Goal: Navigation & Orientation: Find specific page/section

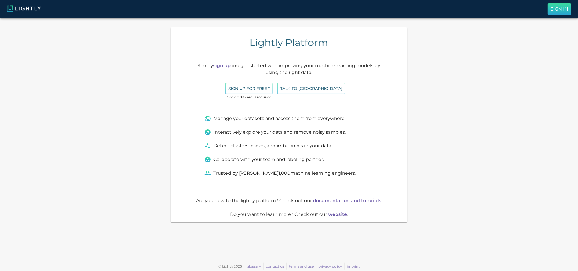
click at [548, 15] on button "Sign In" at bounding box center [559, 8] width 23 height 11
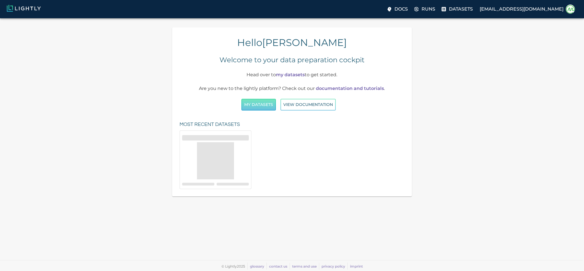
click at [259, 110] on button "My Datasets" at bounding box center [259, 105] width 35 height 12
